Goal: Task Accomplishment & Management: Manage account settings

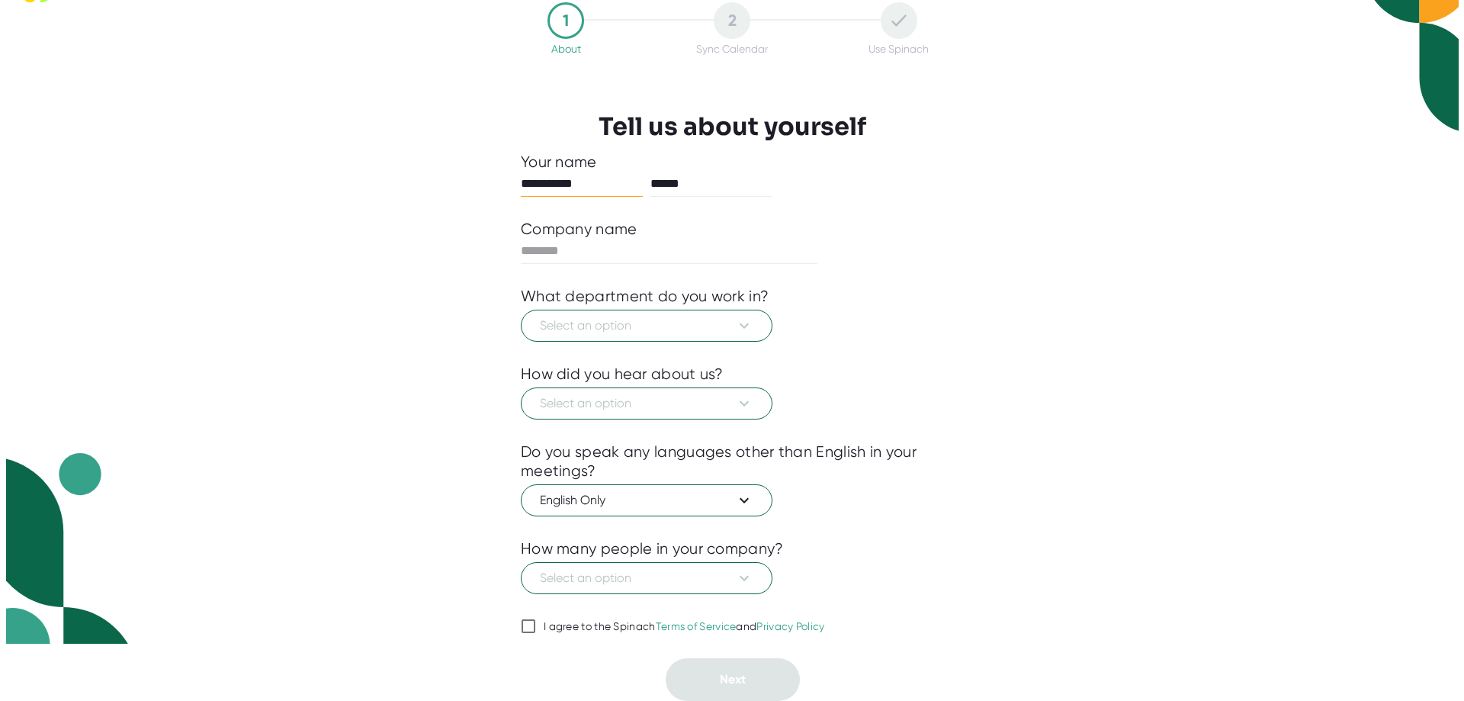
scroll to position [88, 0]
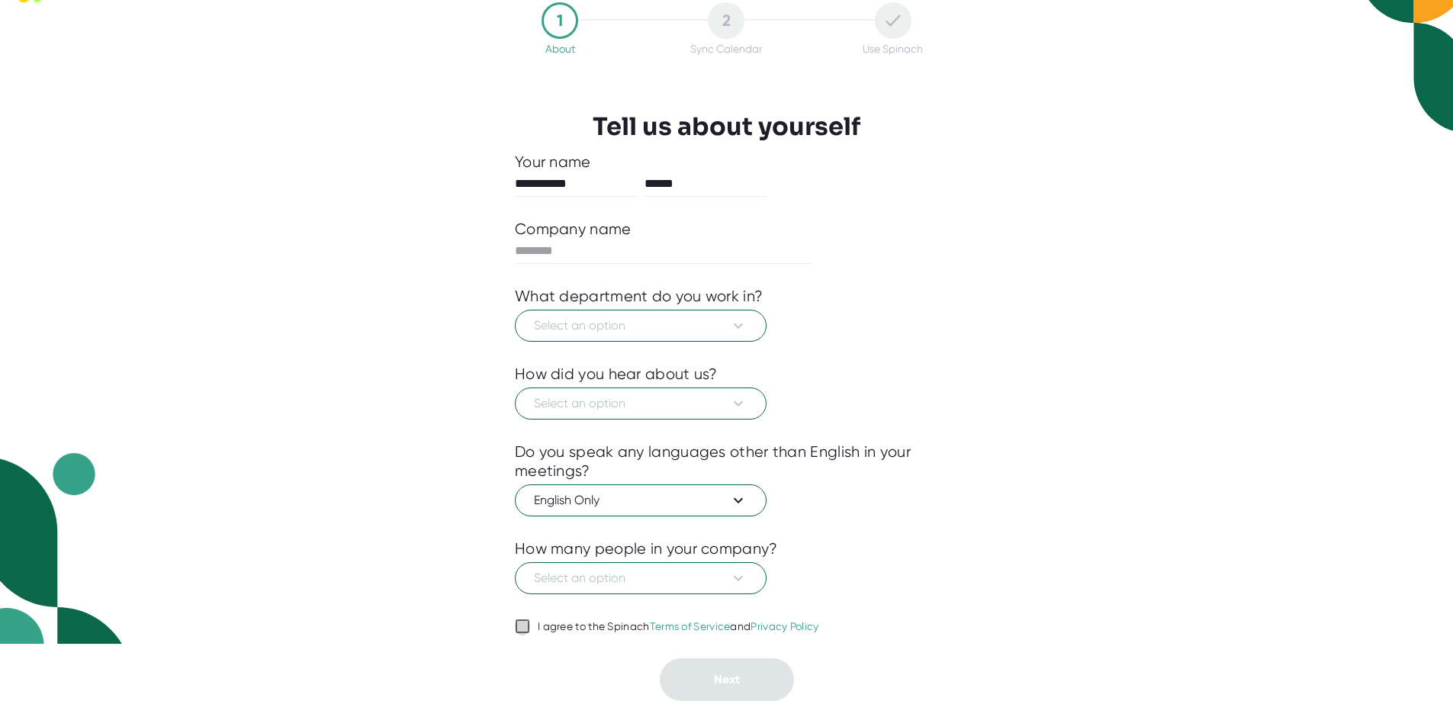
click at [522, 621] on input "I agree to the Spinach Terms of Service and Privacy Policy" at bounding box center [522, 626] width 15 height 18
checkbox input "true"
click at [731, 316] on icon at bounding box center [738, 325] width 18 height 18
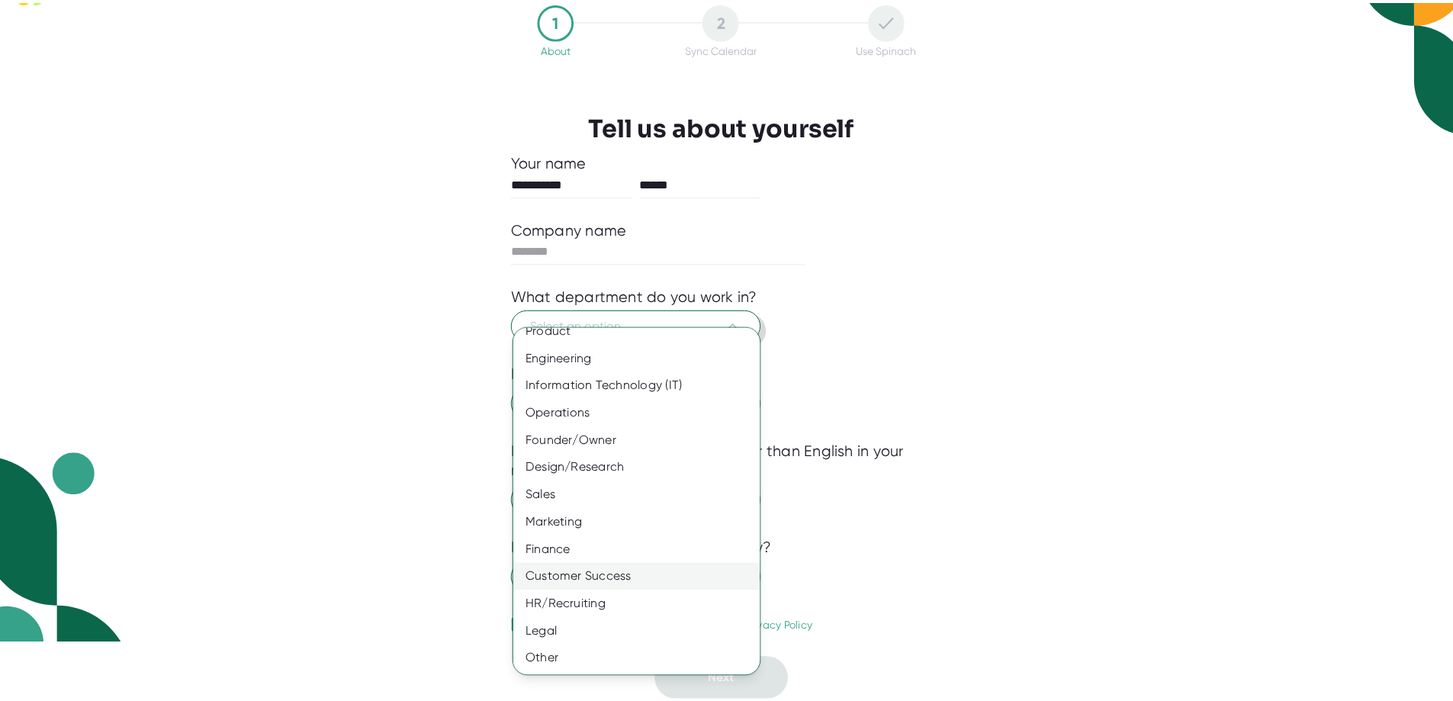
scroll to position [0, 0]
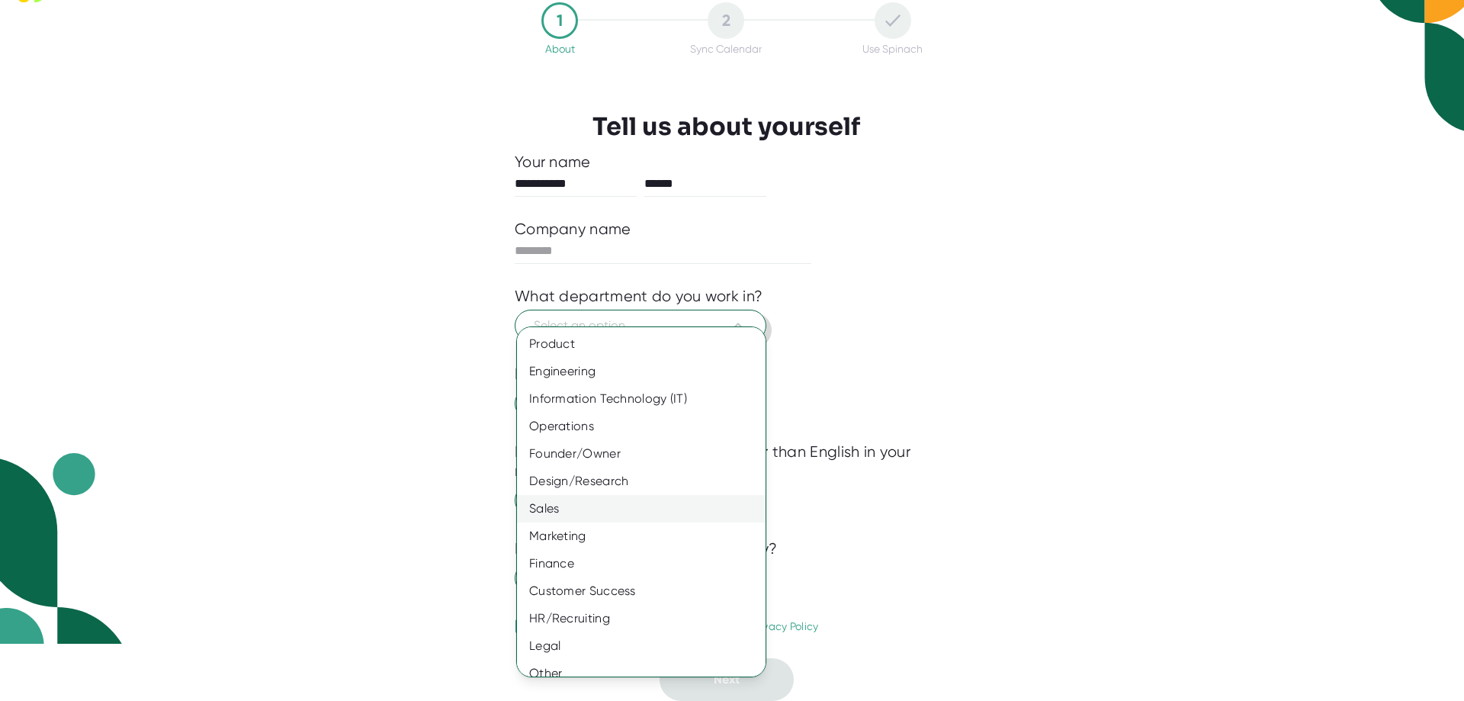
click at [636, 522] on div "Sales" at bounding box center [647, 508] width 260 height 27
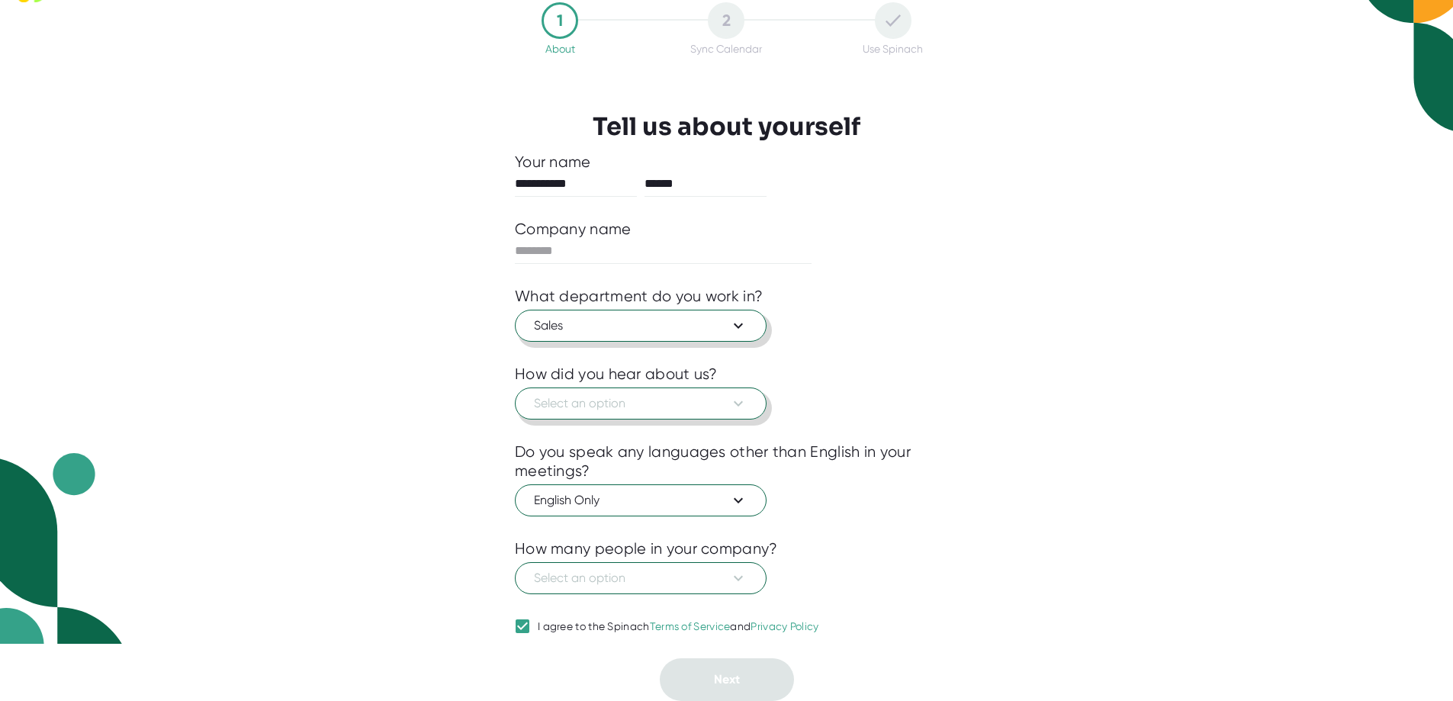
click at [711, 401] on button "Select an option" at bounding box center [641, 403] width 252 height 32
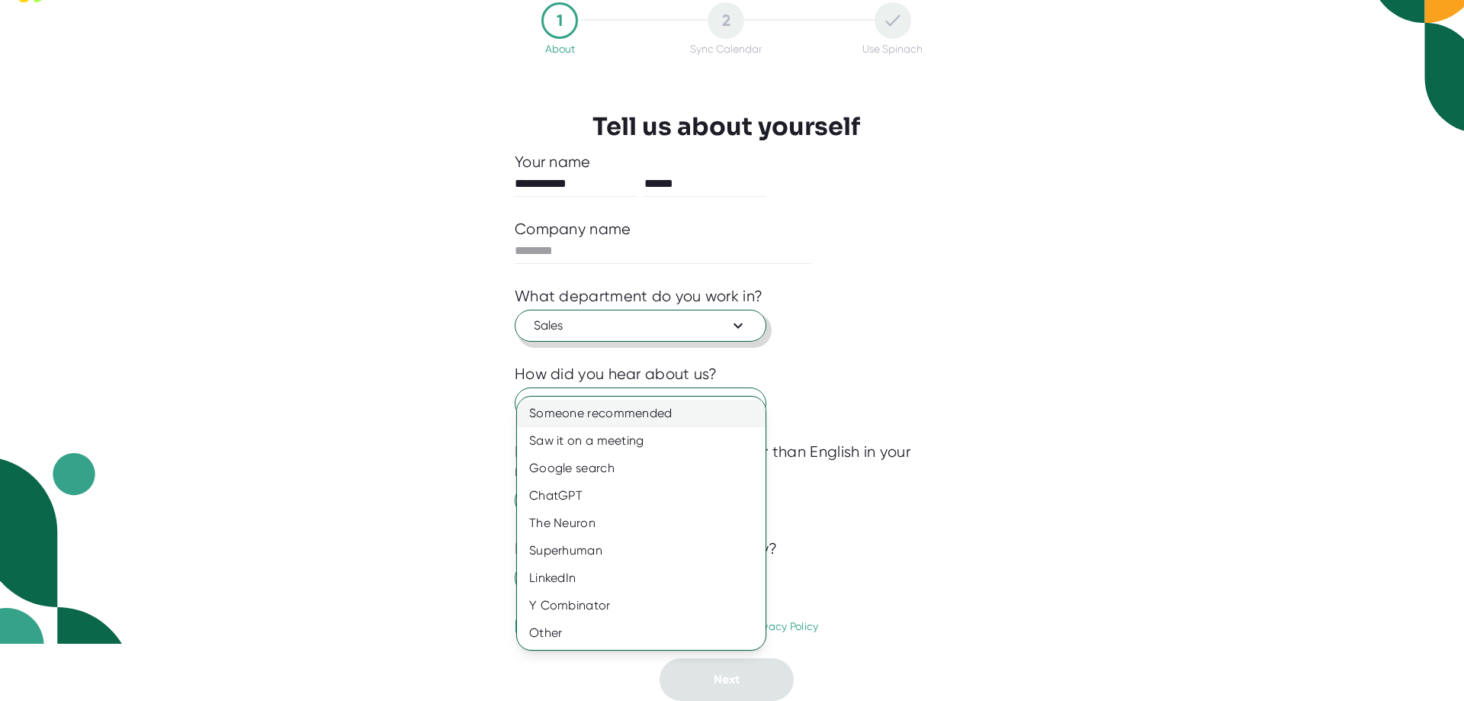
click at [697, 422] on div "Someone recommended" at bounding box center [641, 413] width 249 height 27
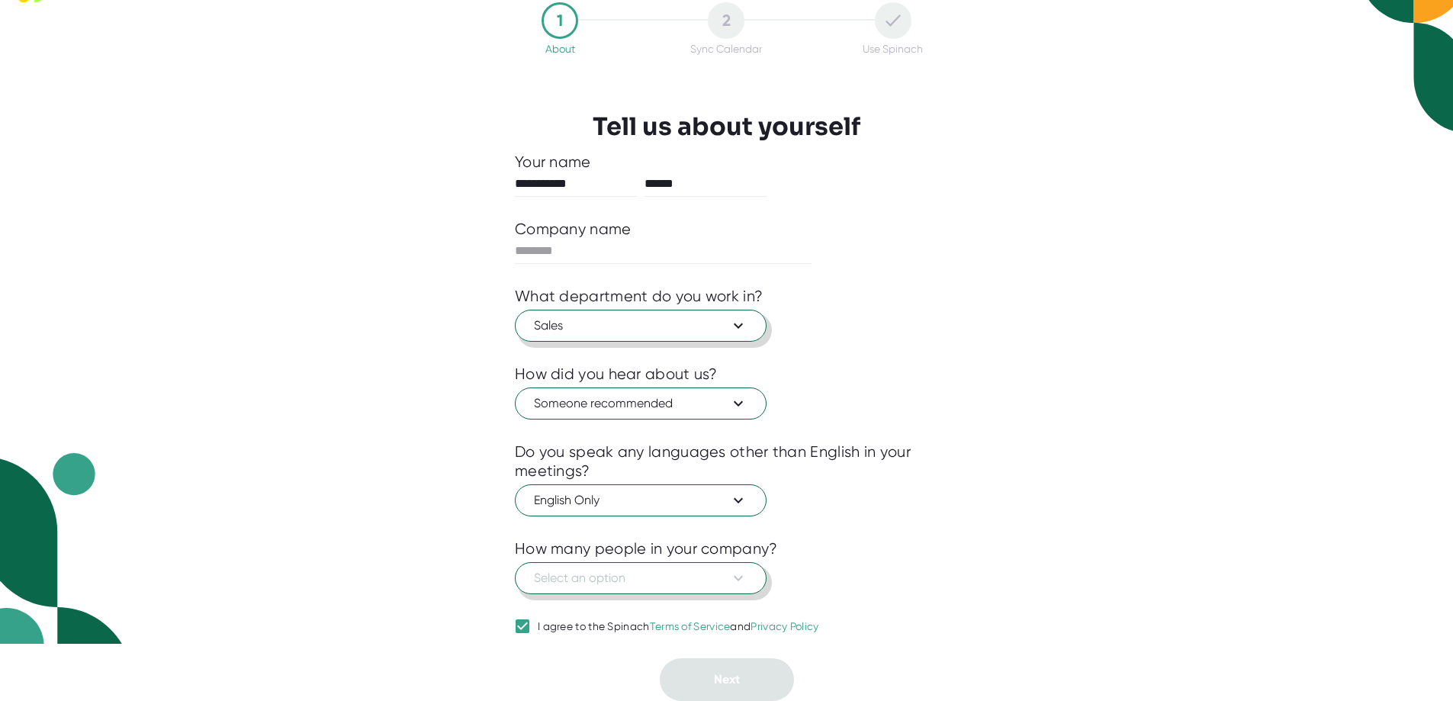
click at [694, 575] on span "Select an option" at bounding box center [640, 578] width 213 height 18
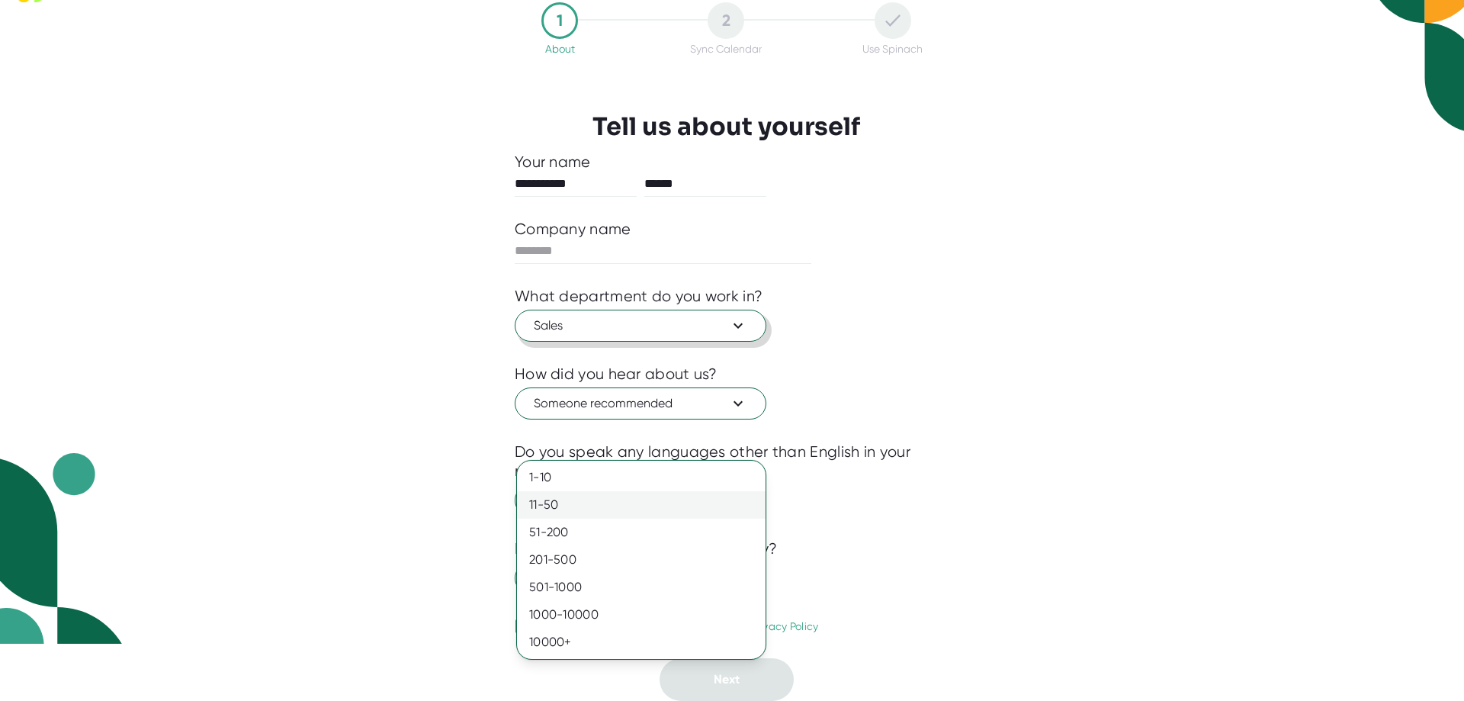
click at [623, 514] on div "11-50" at bounding box center [641, 504] width 249 height 27
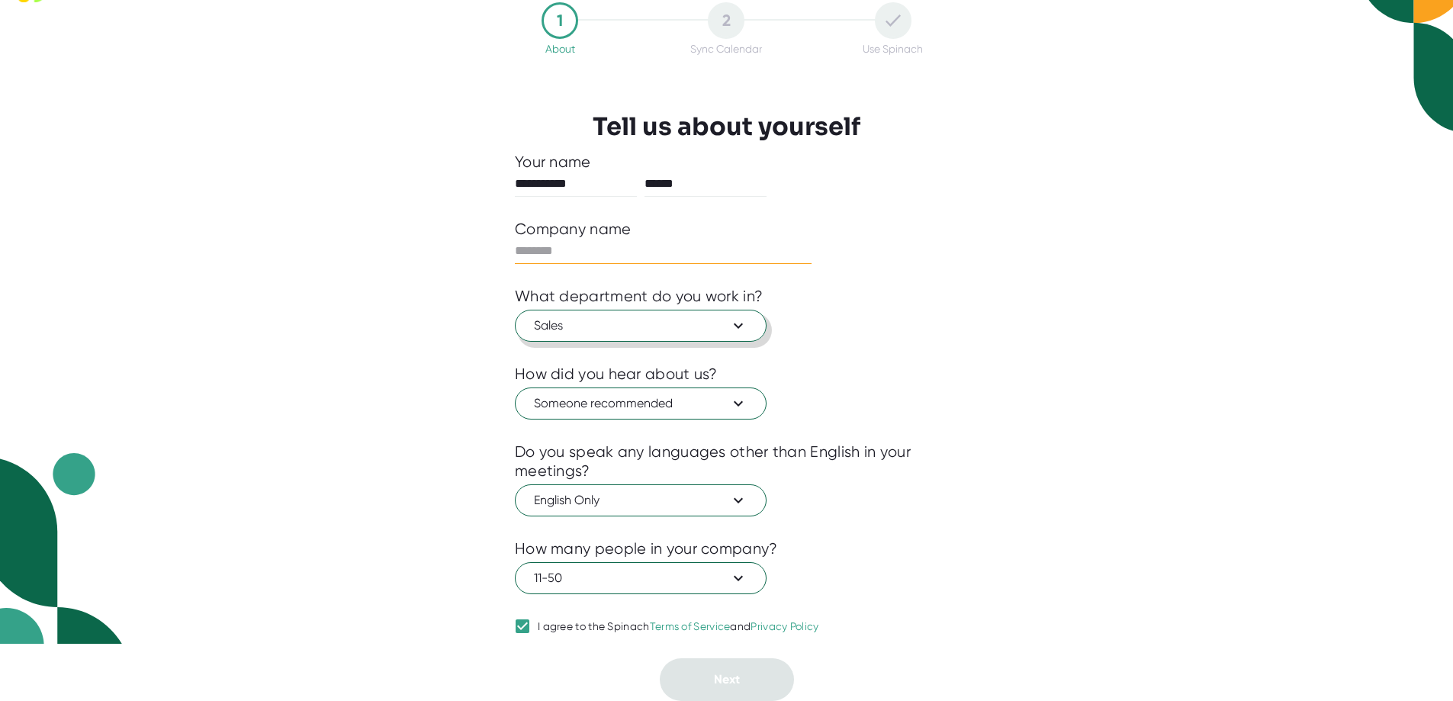
click at [638, 239] on input "text" at bounding box center [663, 251] width 297 height 24
type input "*******"
click at [698, 666] on button "Next" at bounding box center [727, 679] width 134 height 43
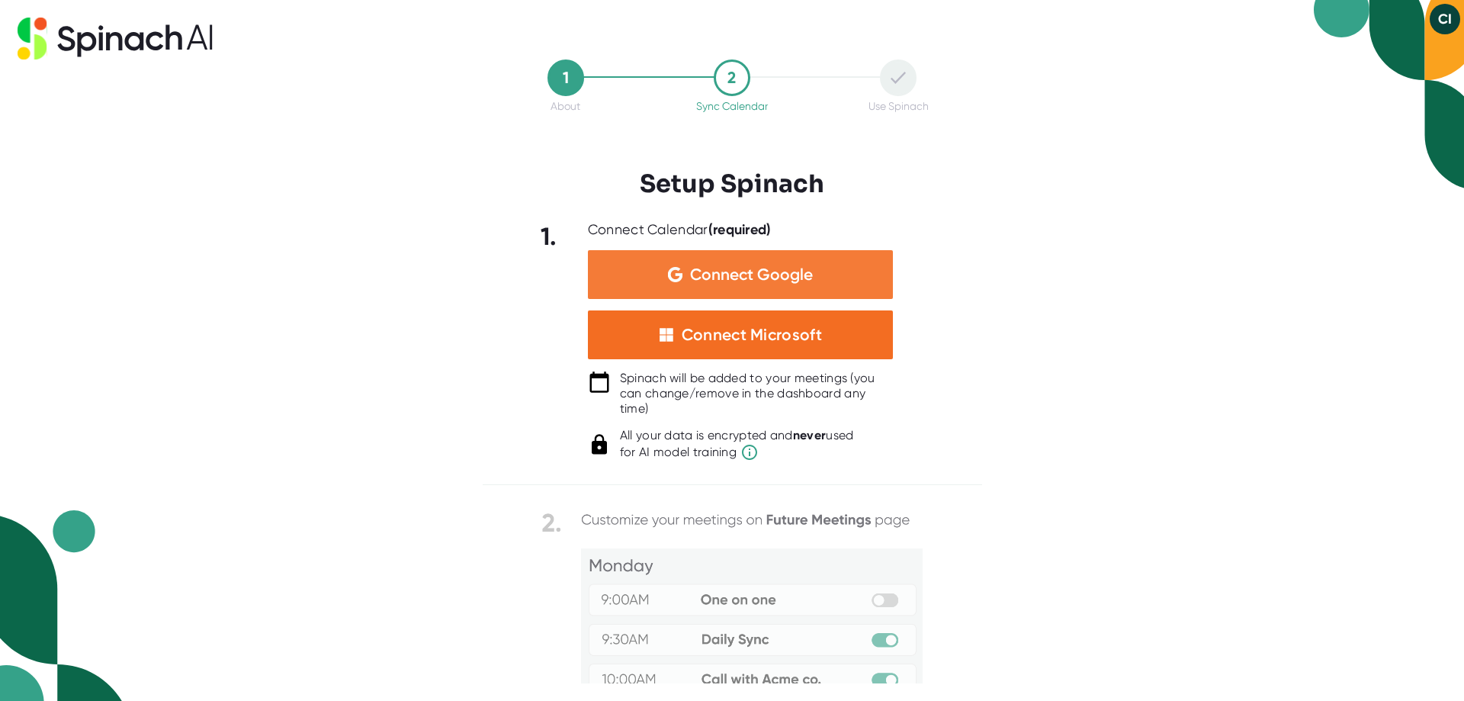
click at [800, 282] on span "Connect Google" at bounding box center [751, 274] width 123 height 15
